Goal: Information Seeking & Learning: Learn about a topic

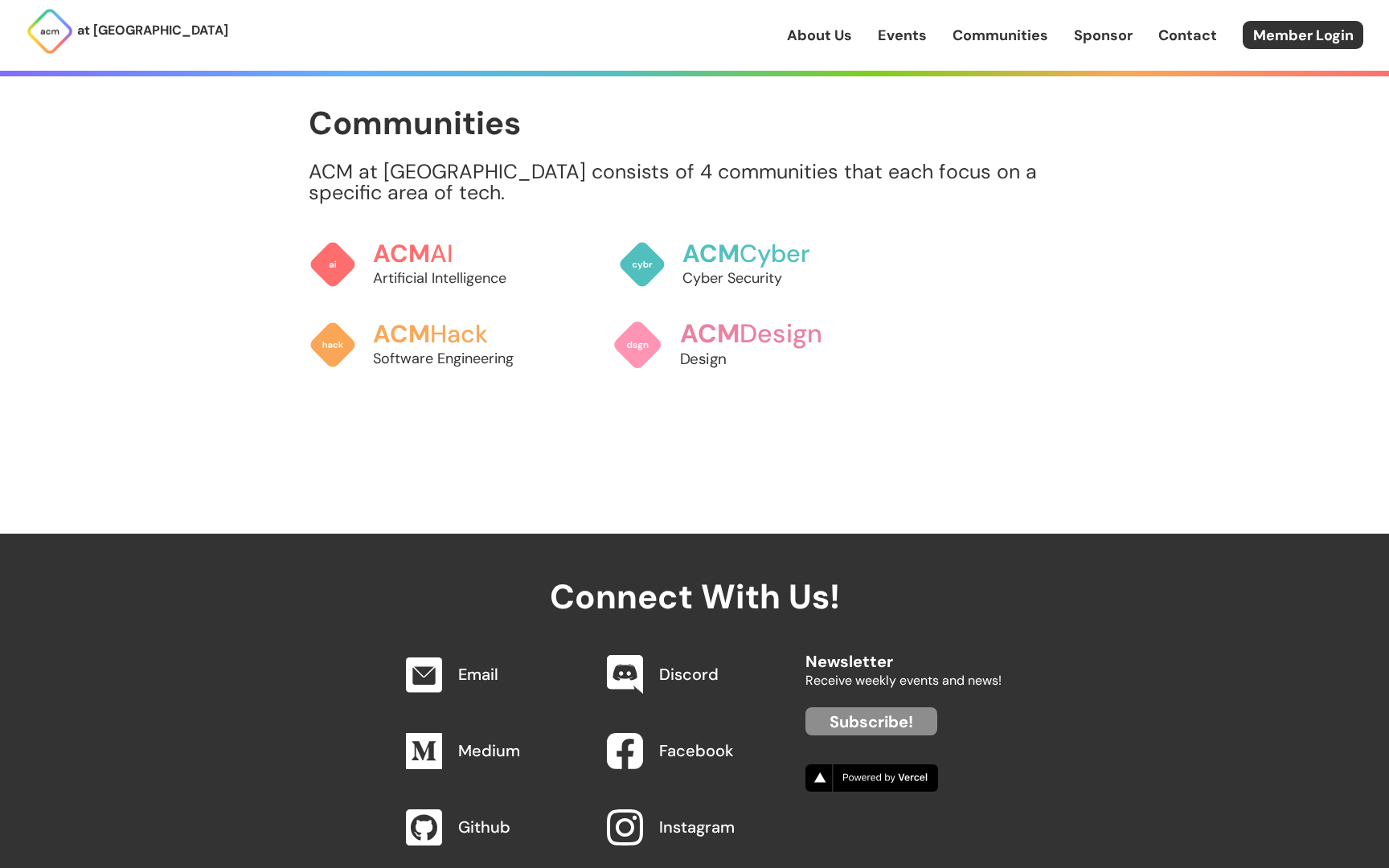
scroll to position [1679, 0]
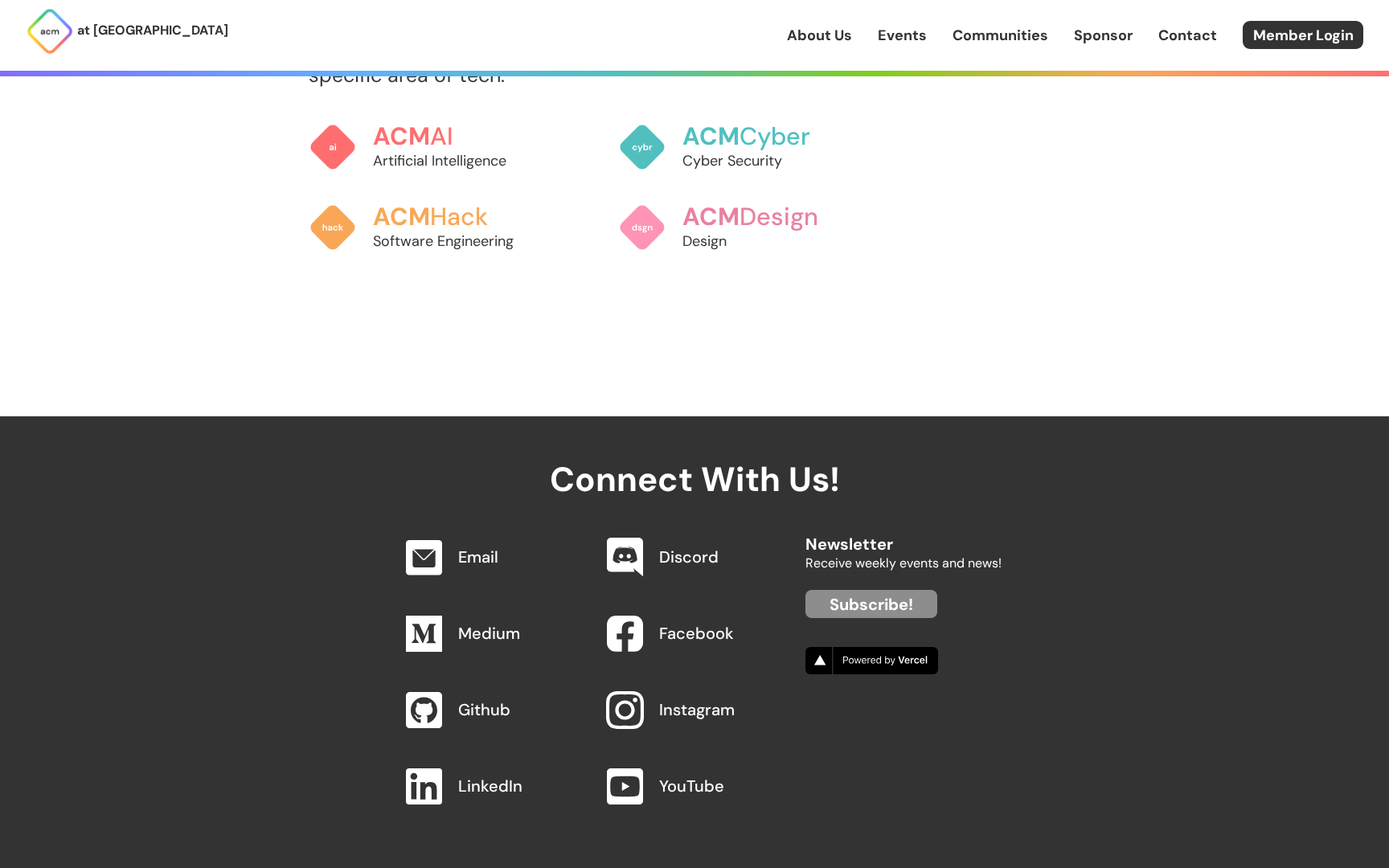
click at [618, 691] on img at bounding box center [623, 710] width 38 height 38
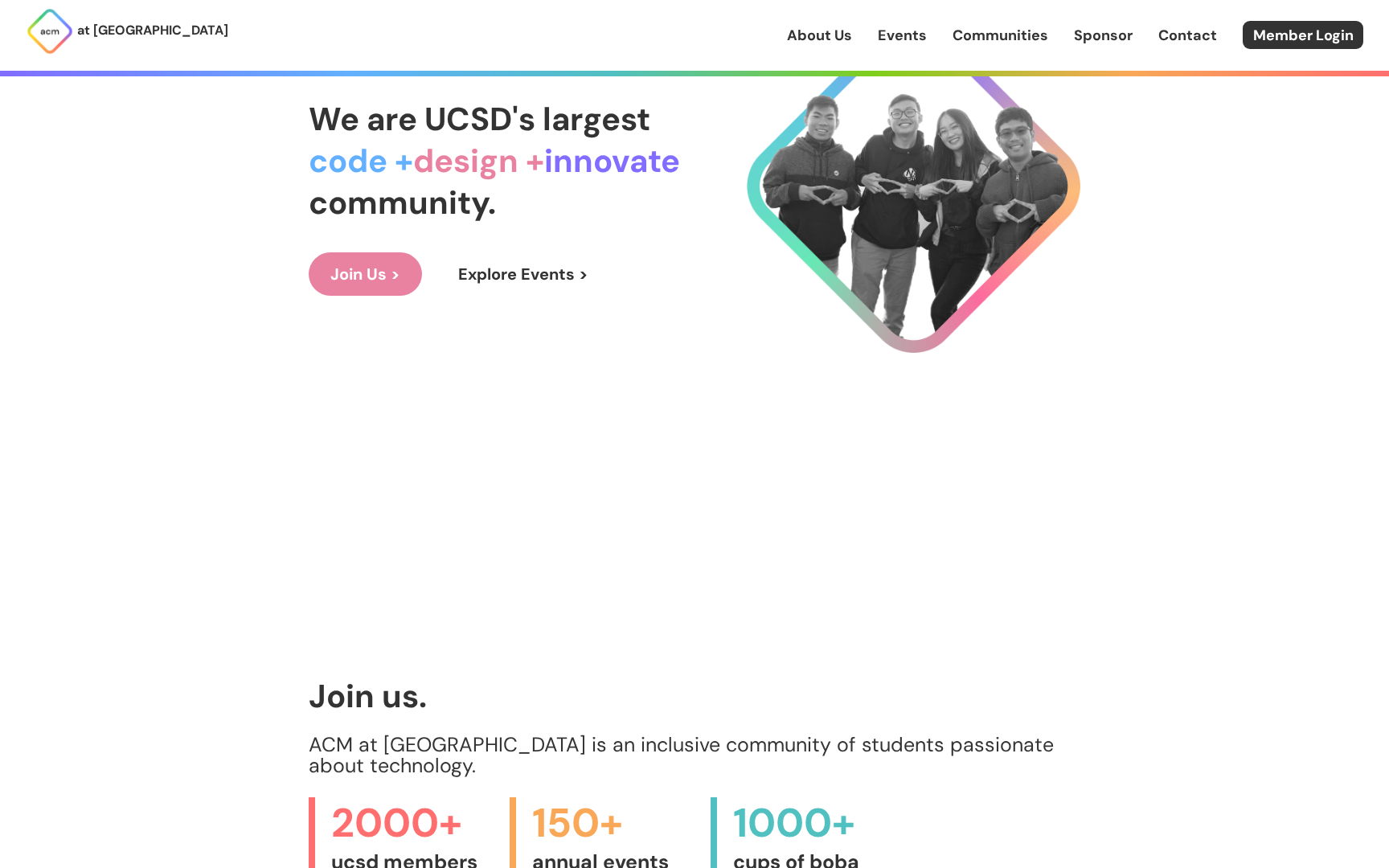
scroll to position [0, 0]
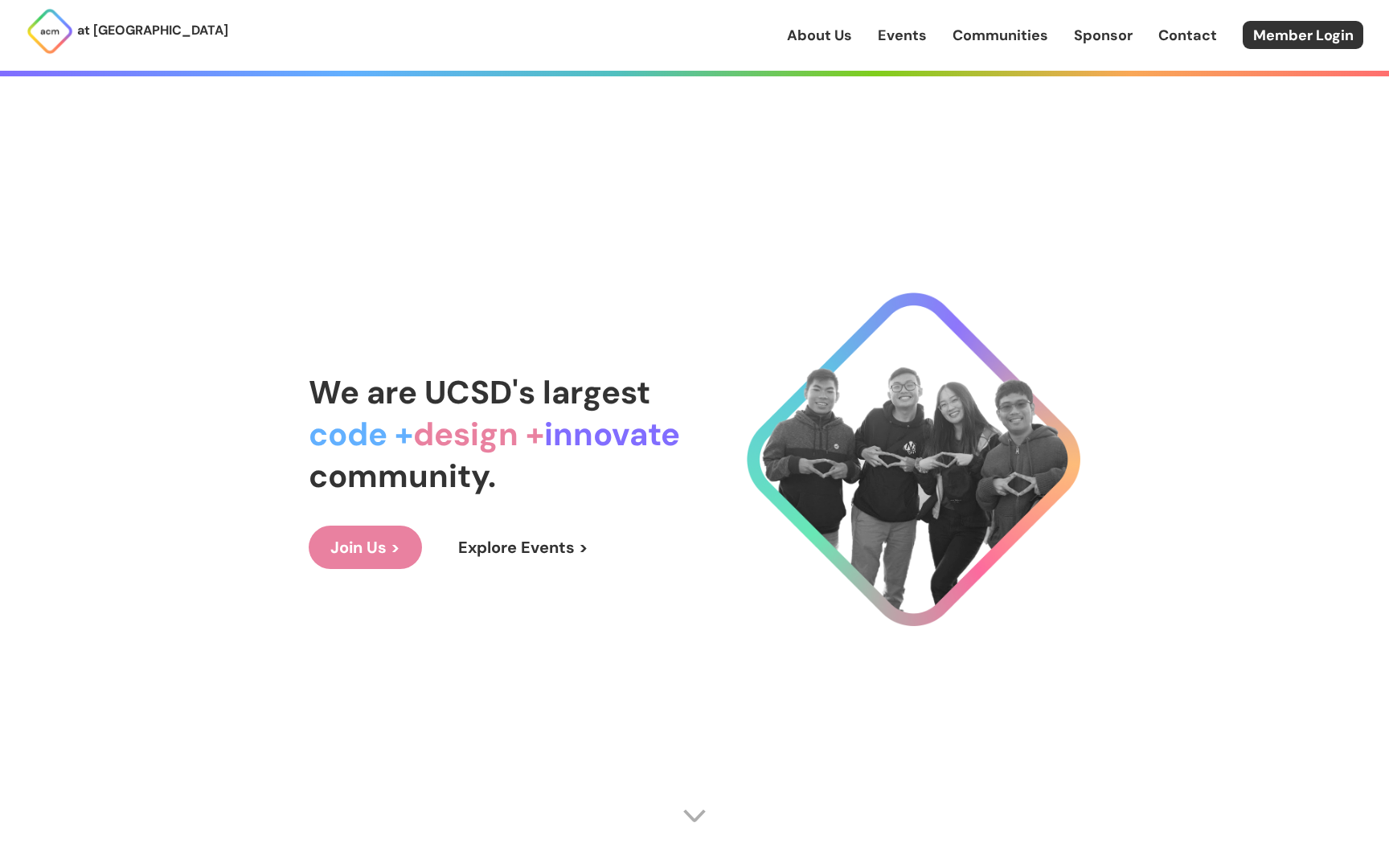
click at [1038, 31] on link "Communities" at bounding box center [1000, 35] width 96 height 21
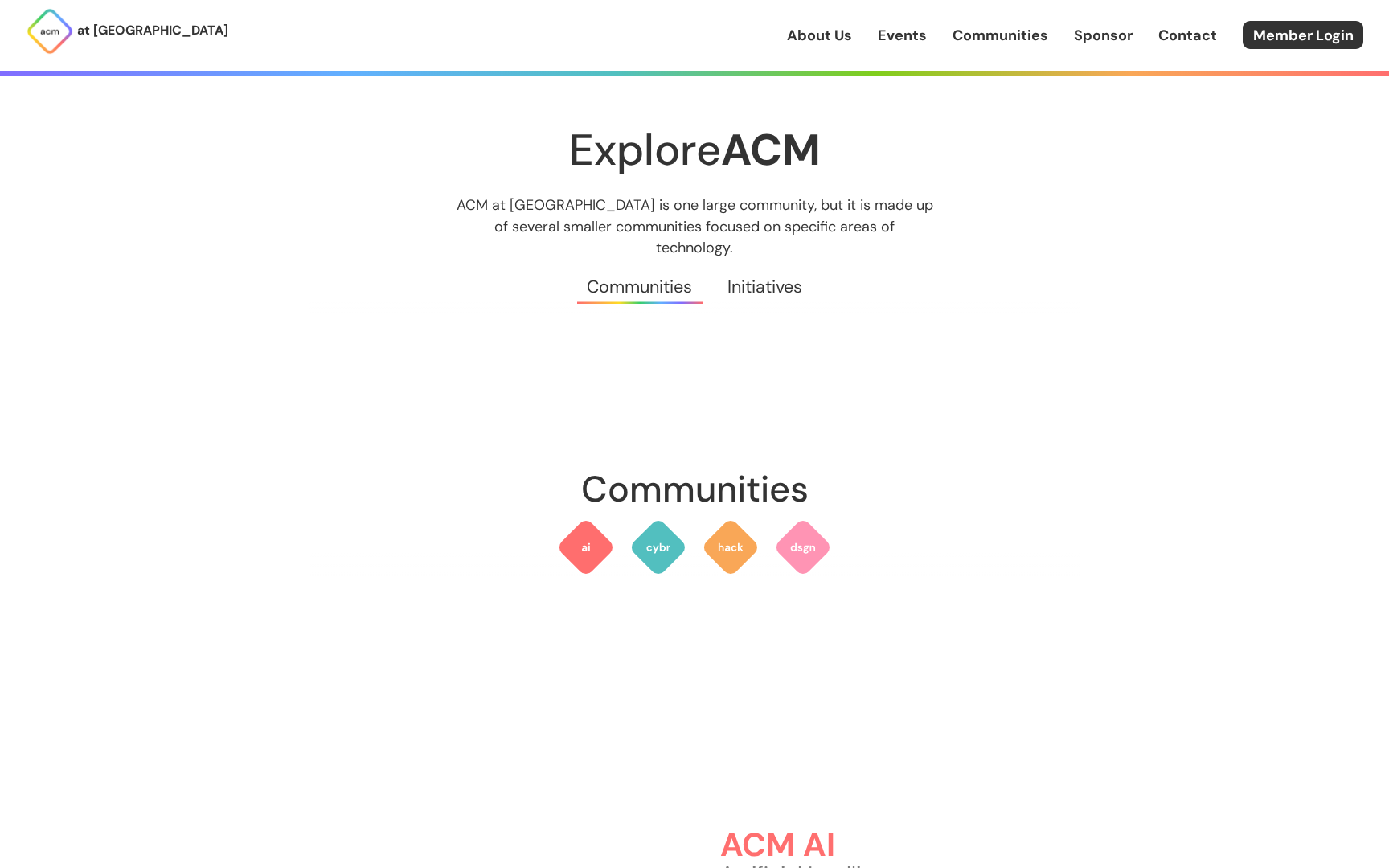
click at [1177, 34] on link "Contact" at bounding box center [1188, 35] width 59 height 21
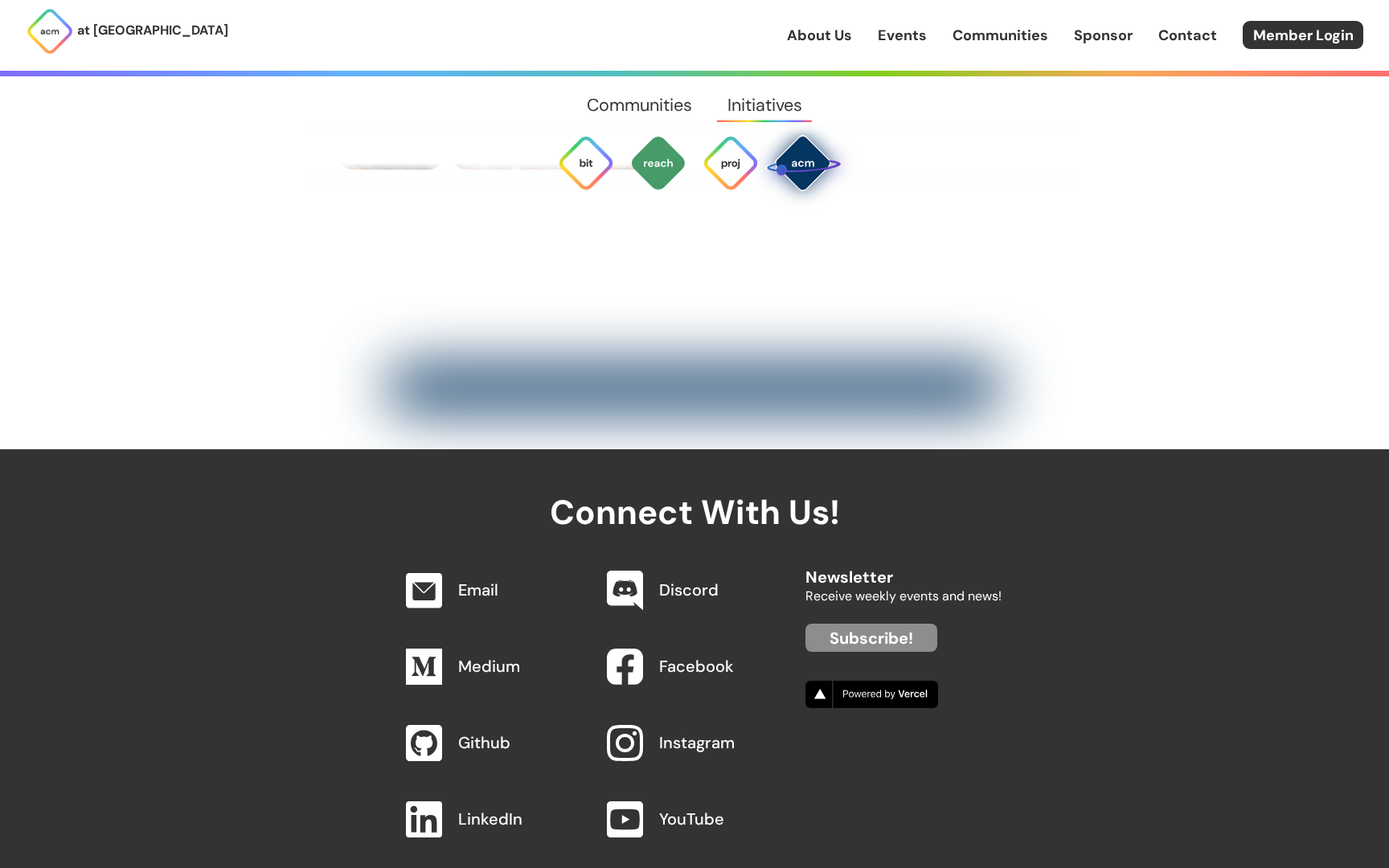
scroll to position [6820, 0]
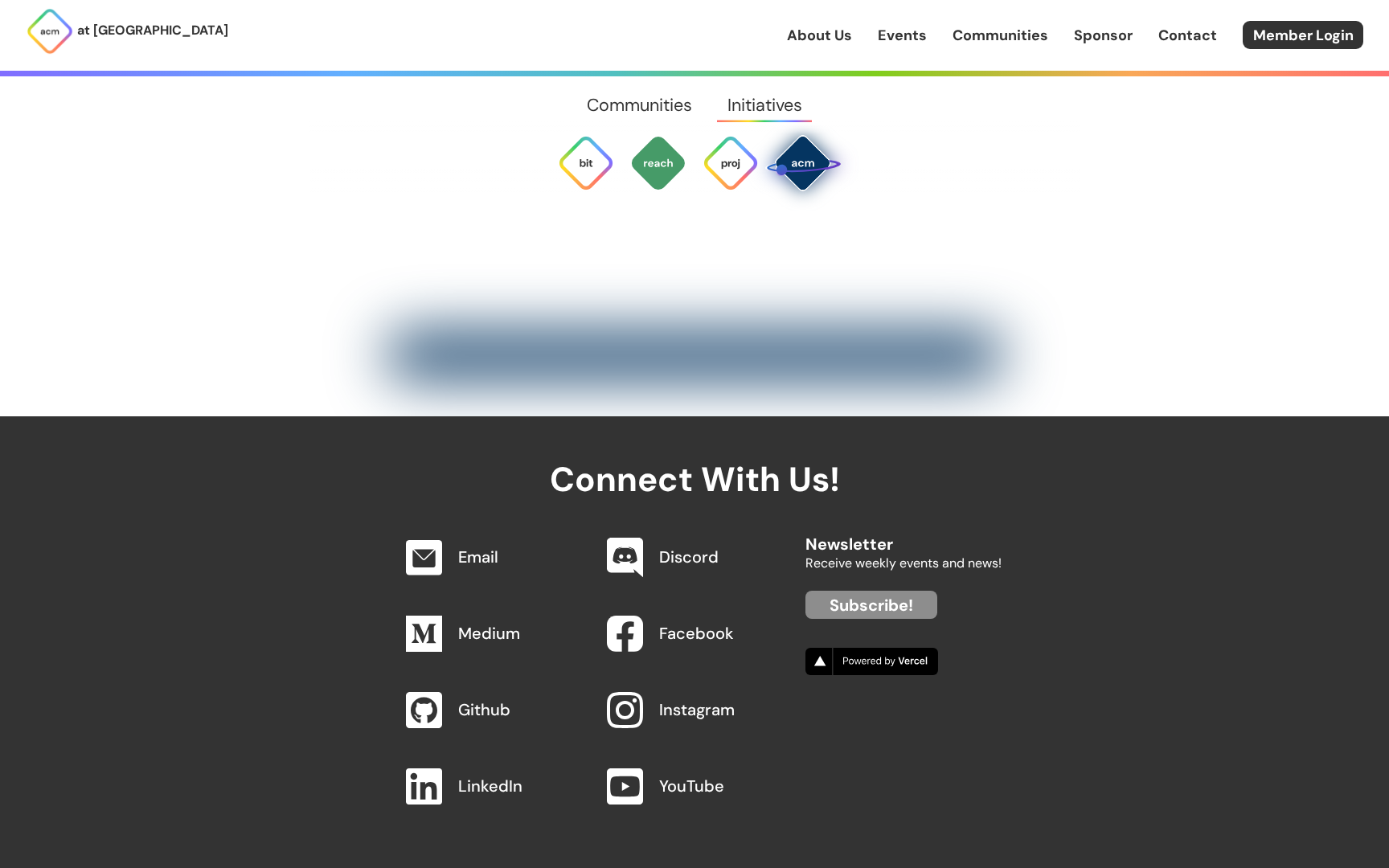
click at [855, 43] on div "About Us Events Communities Sponsor Contact Member Login" at bounding box center [1088, 34] width 602 height 28
click at [835, 37] on link "About Us" at bounding box center [819, 35] width 65 height 21
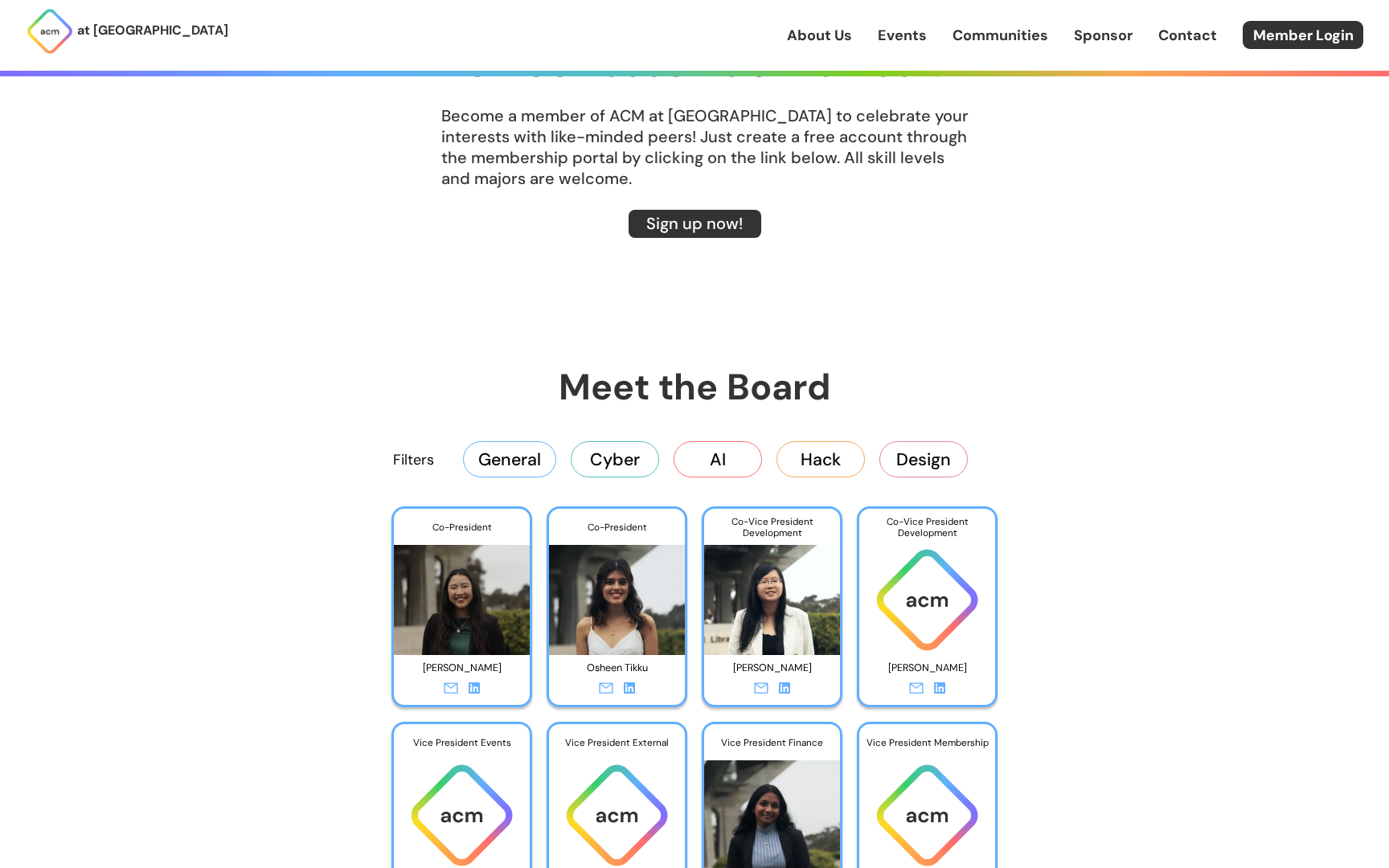
scroll to position [2427, 0]
drag, startPoint x: 710, startPoint y: 463, endPoint x: 743, endPoint y: 454, distance: 34.2
click at [743, 454] on button "AI" at bounding box center [718, 459] width 88 height 35
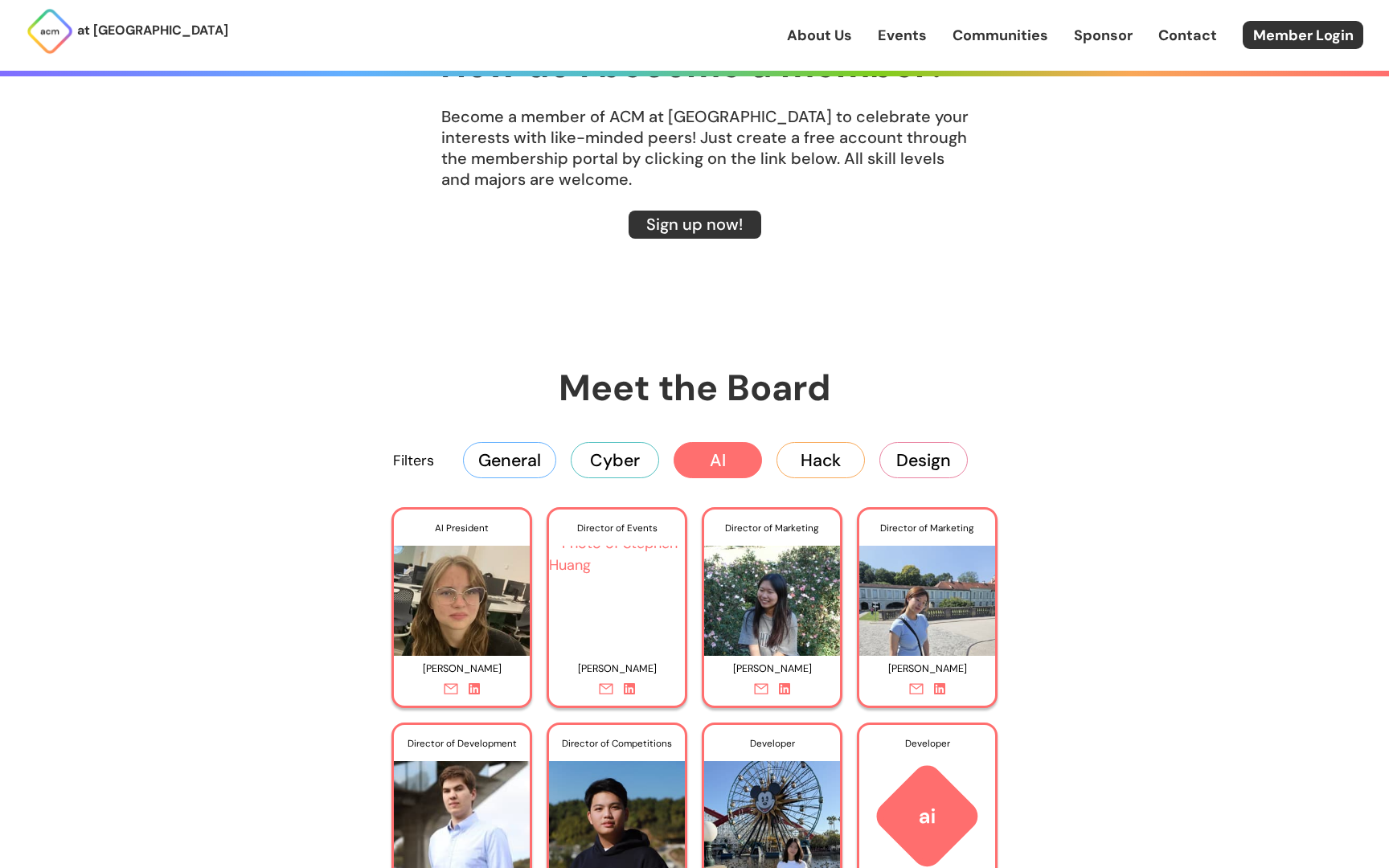
click at [802, 455] on button "Hack" at bounding box center [820, 459] width 88 height 35
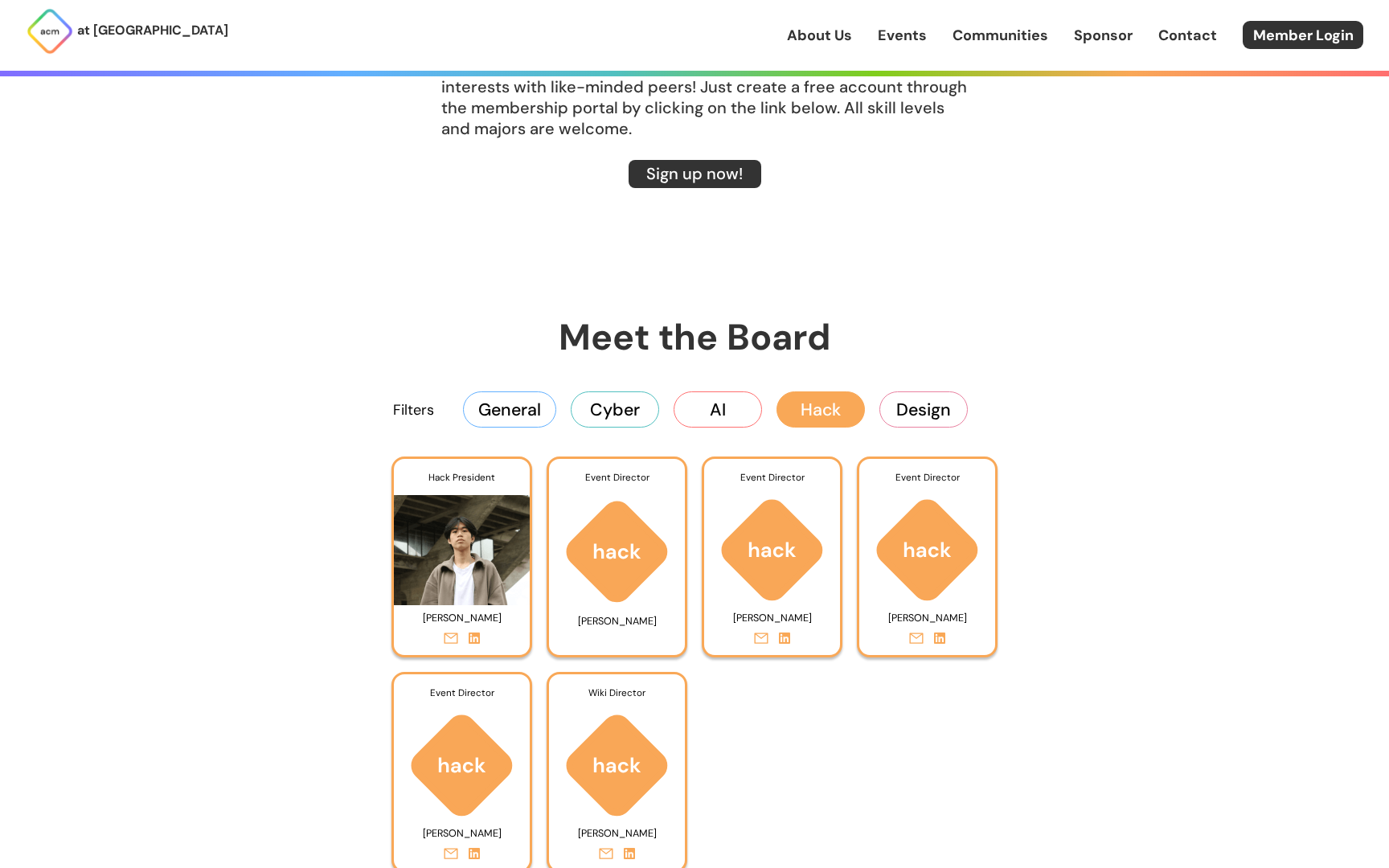
scroll to position [2480, 0]
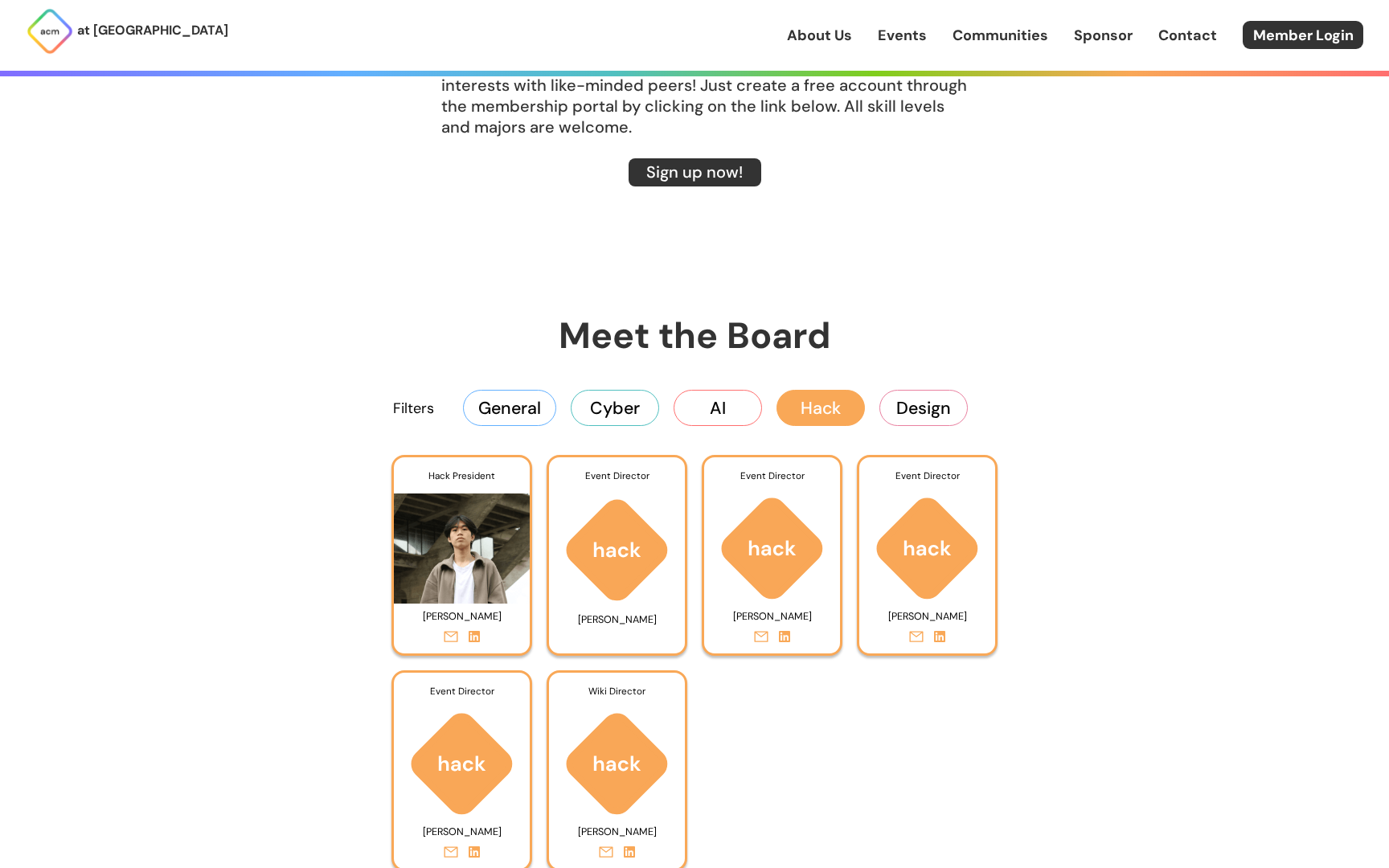
click at [918, 407] on button "Design" at bounding box center [923, 407] width 88 height 35
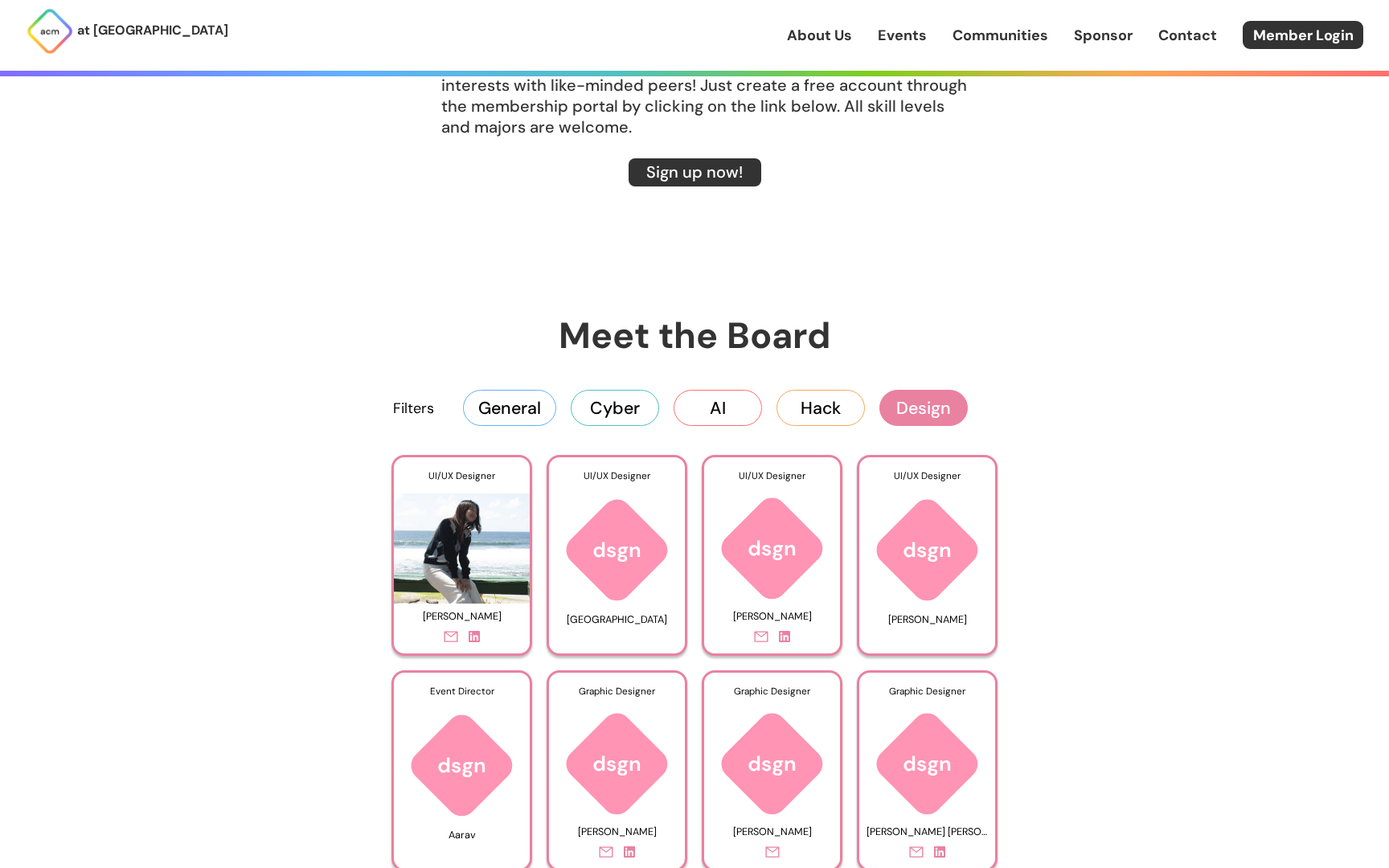
click at [506, 401] on button "General" at bounding box center [509, 407] width 93 height 35
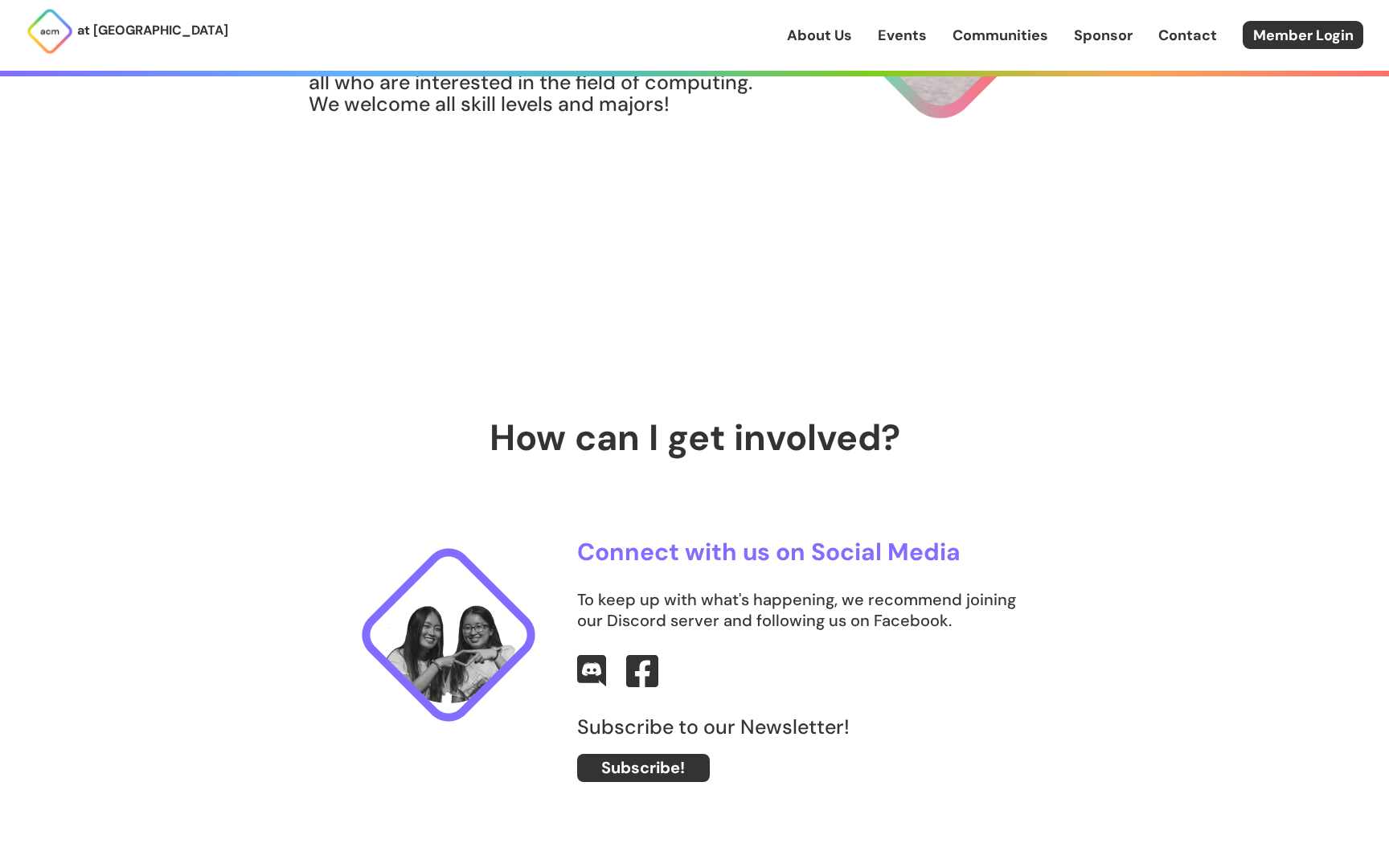
scroll to position [0, 0]
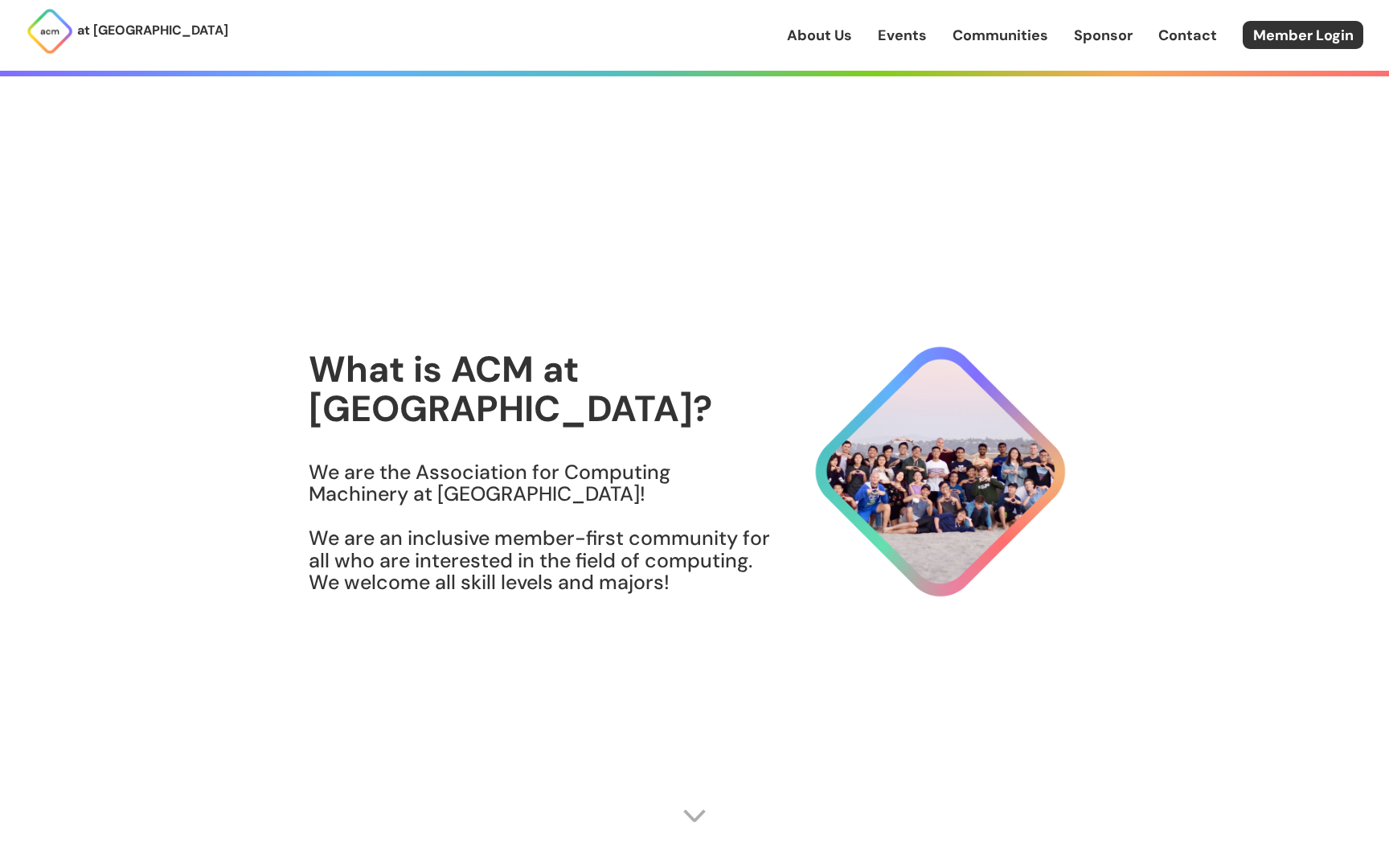
click at [913, 61] on div "at [GEOGRAPHIC_DATA] About Us Events Communities Sponsor Contact Member Login" at bounding box center [694, 35] width 1389 height 71
click at [913, 31] on link "Events" at bounding box center [902, 35] width 49 height 21
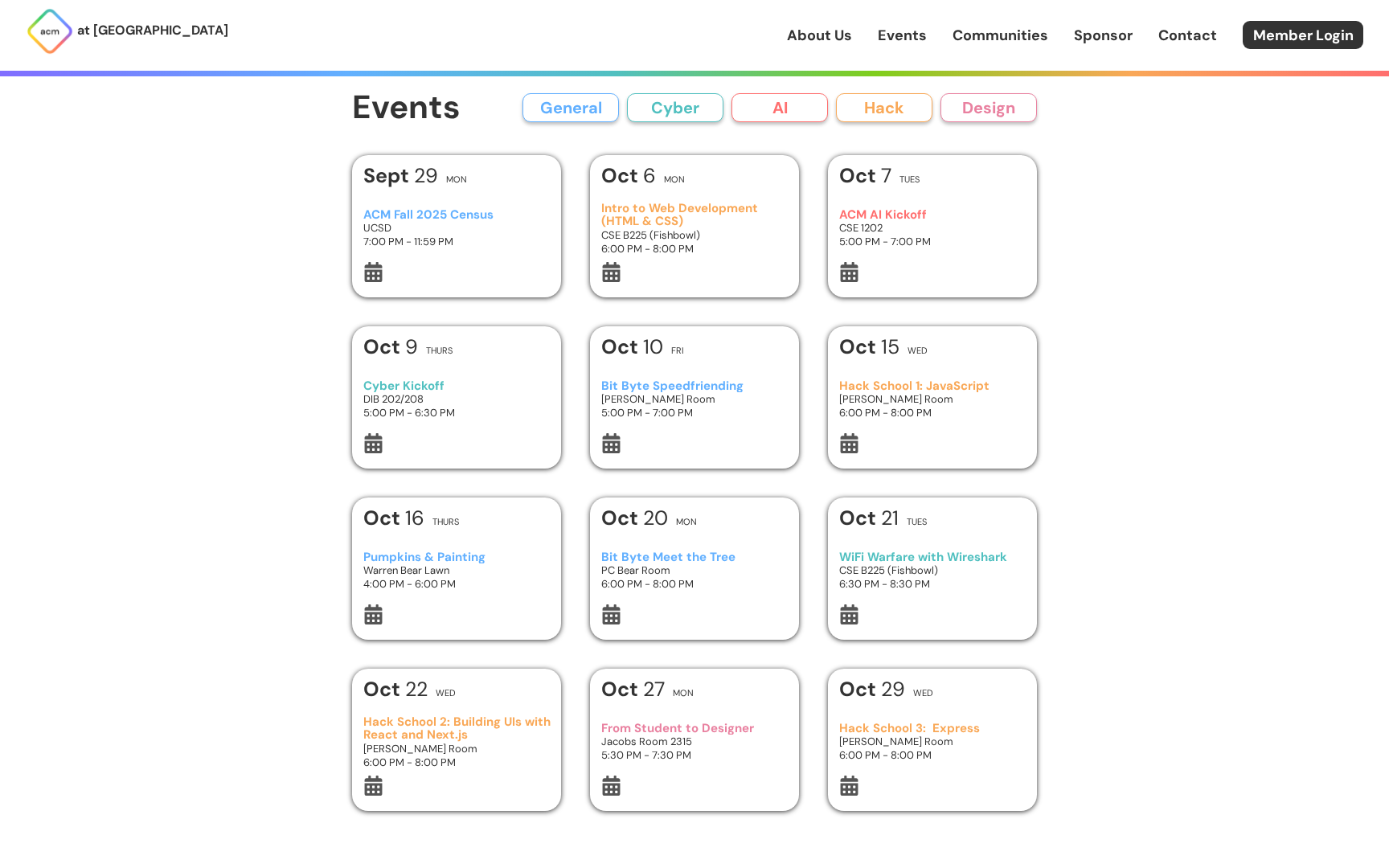
click at [871, 419] on h3 "6:00 PM - 8:00 PM" at bounding box center [932, 412] width 188 height 13
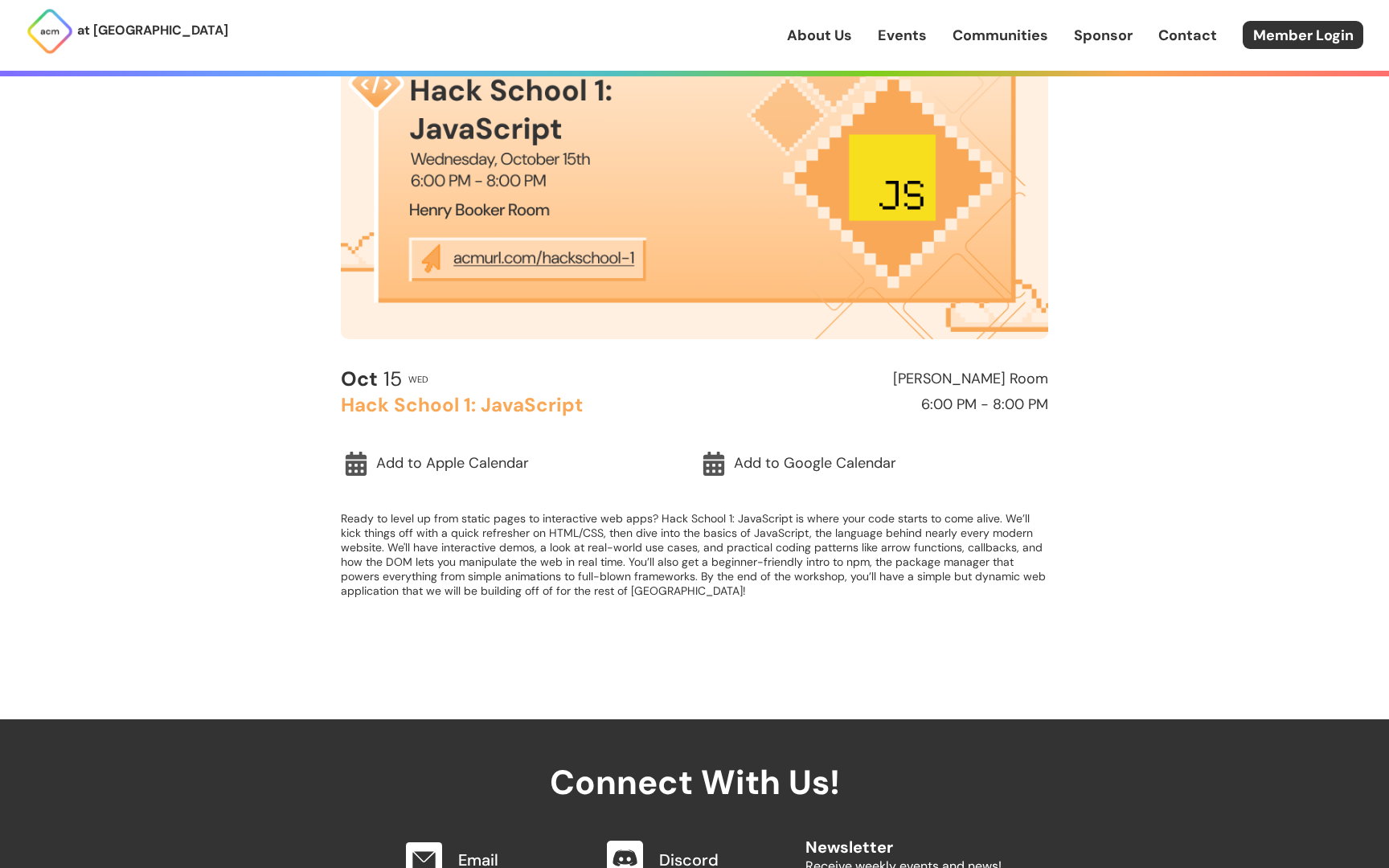
scroll to position [218, 0]
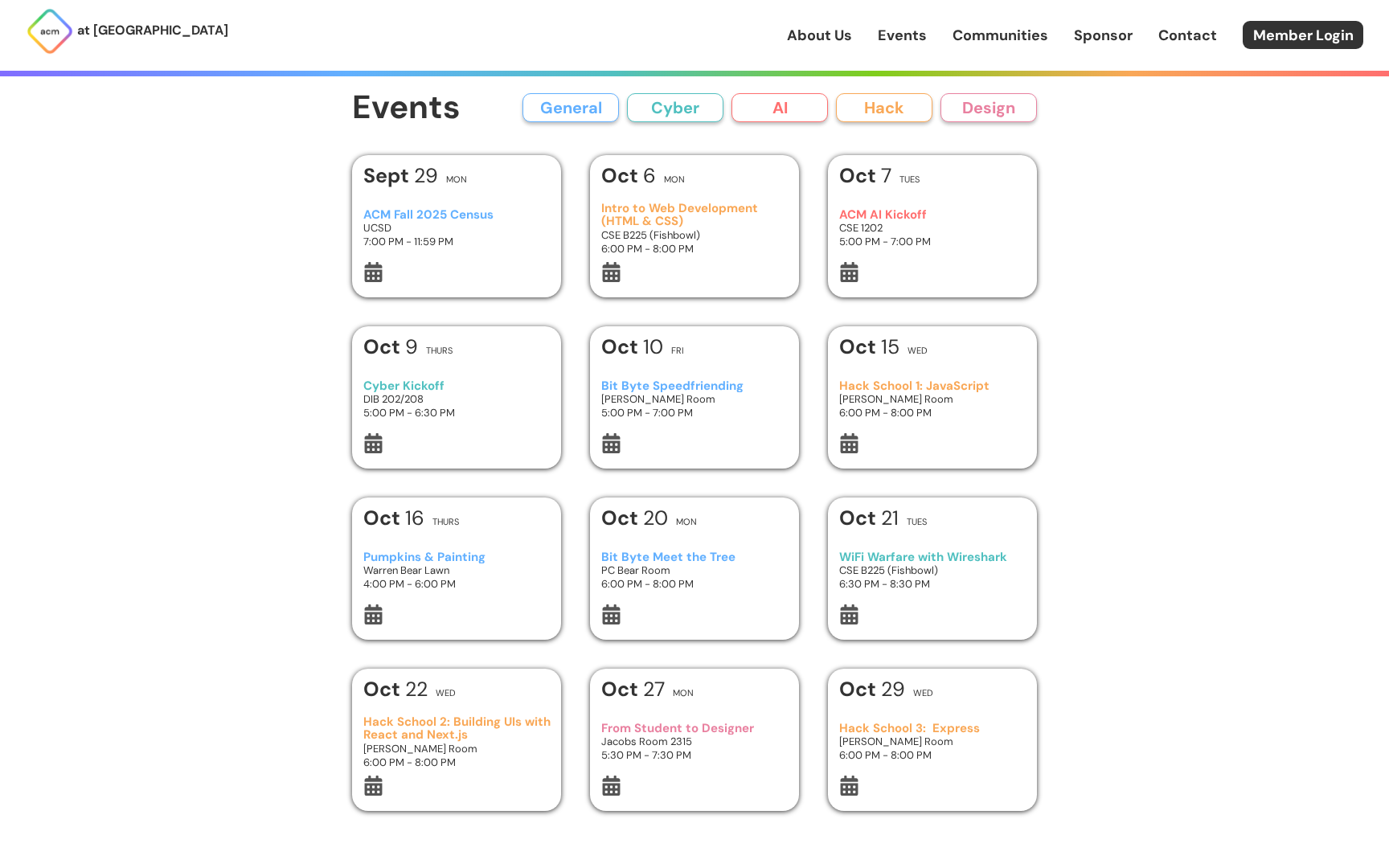
click at [964, 720] on div "Hack School 3: Express [PERSON_NAME][GEOGRAPHIC_DATA] 6:00 PM - 8:00 PM" at bounding box center [932, 742] width 188 height 67
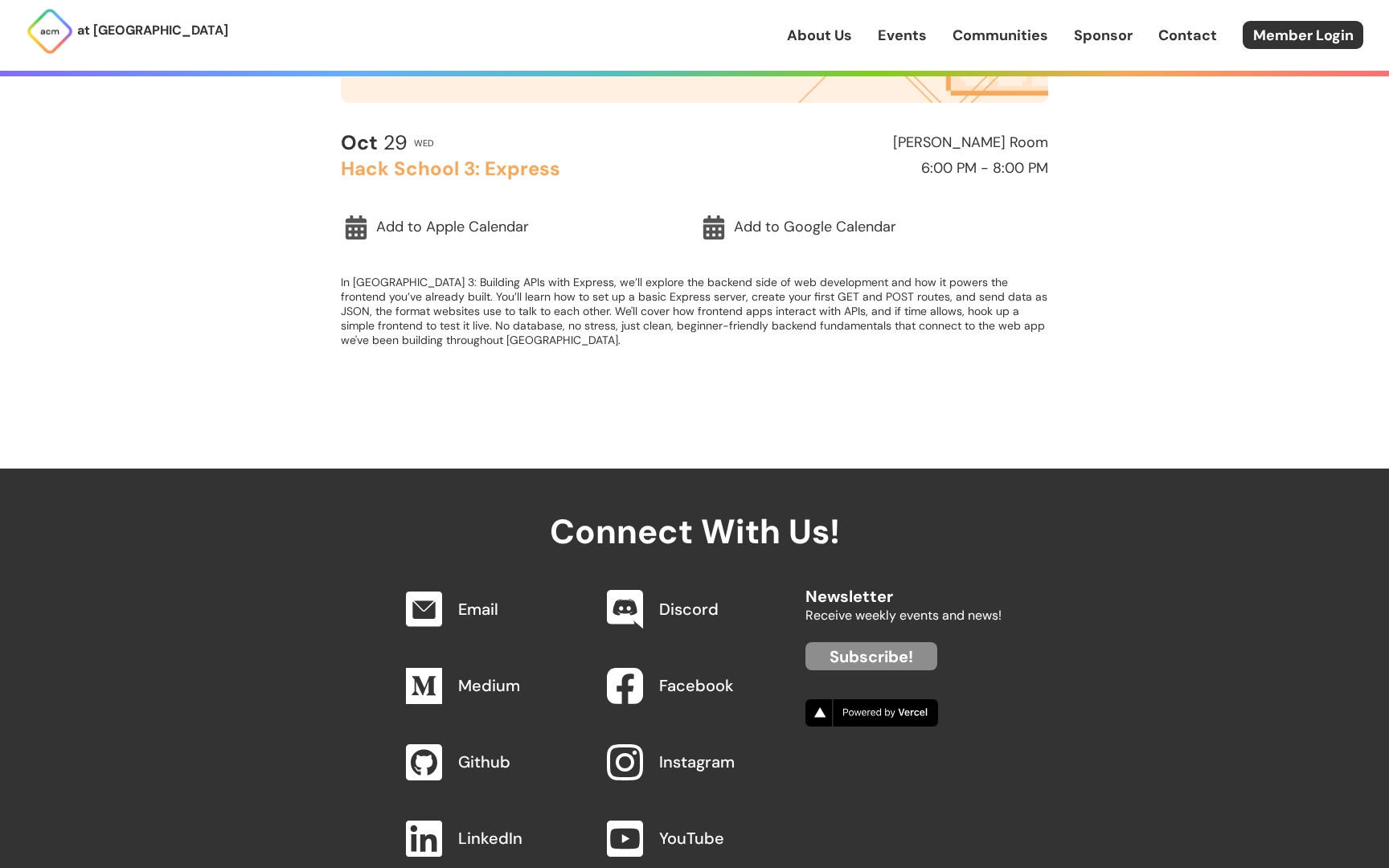
scroll to position [458, 0]
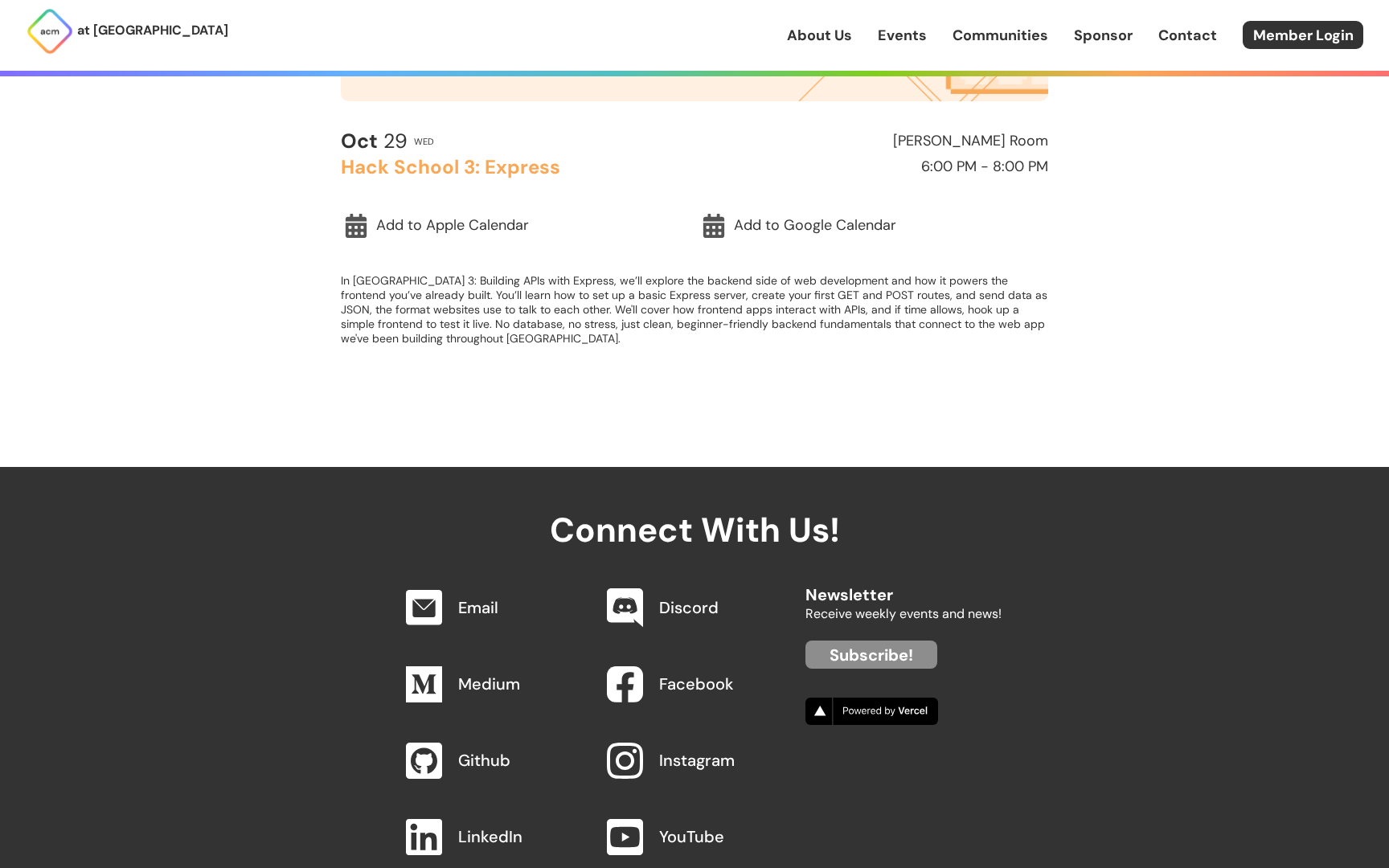
click at [836, 32] on link "About Us" at bounding box center [819, 35] width 65 height 21
